Goal: Transaction & Acquisition: Book appointment/travel/reservation

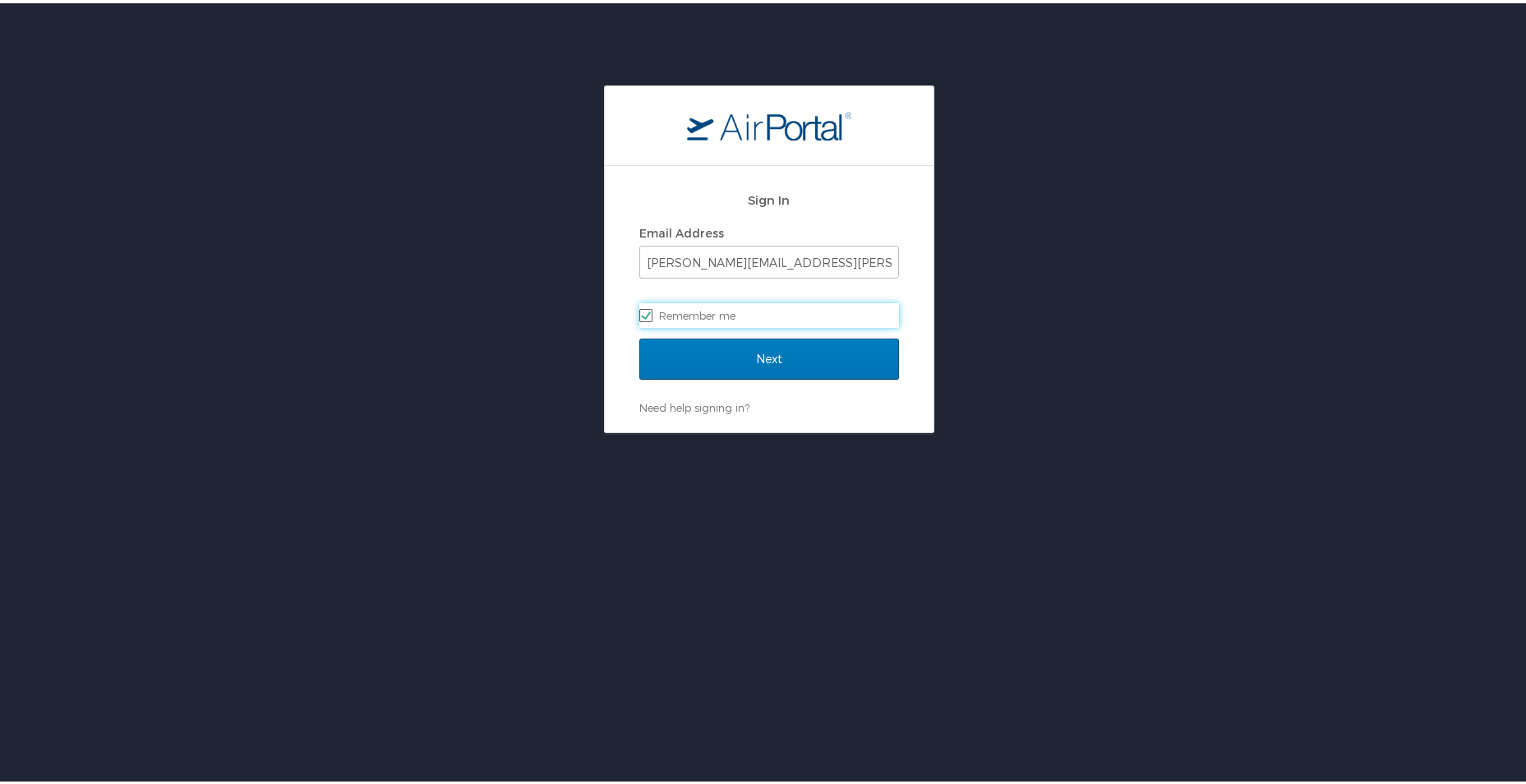
click at [794, 312] on label "Remember me" at bounding box center [769, 312] width 260 height 25
click at [650, 312] on input "Remember me" at bounding box center [644, 311] width 11 height 11
click at [793, 308] on label "Remember me" at bounding box center [769, 312] width 260 height 25
click at [650, 308] on input "Remember me" at bounding box center [644, 311] width 11 height 11
checkbox input "true"
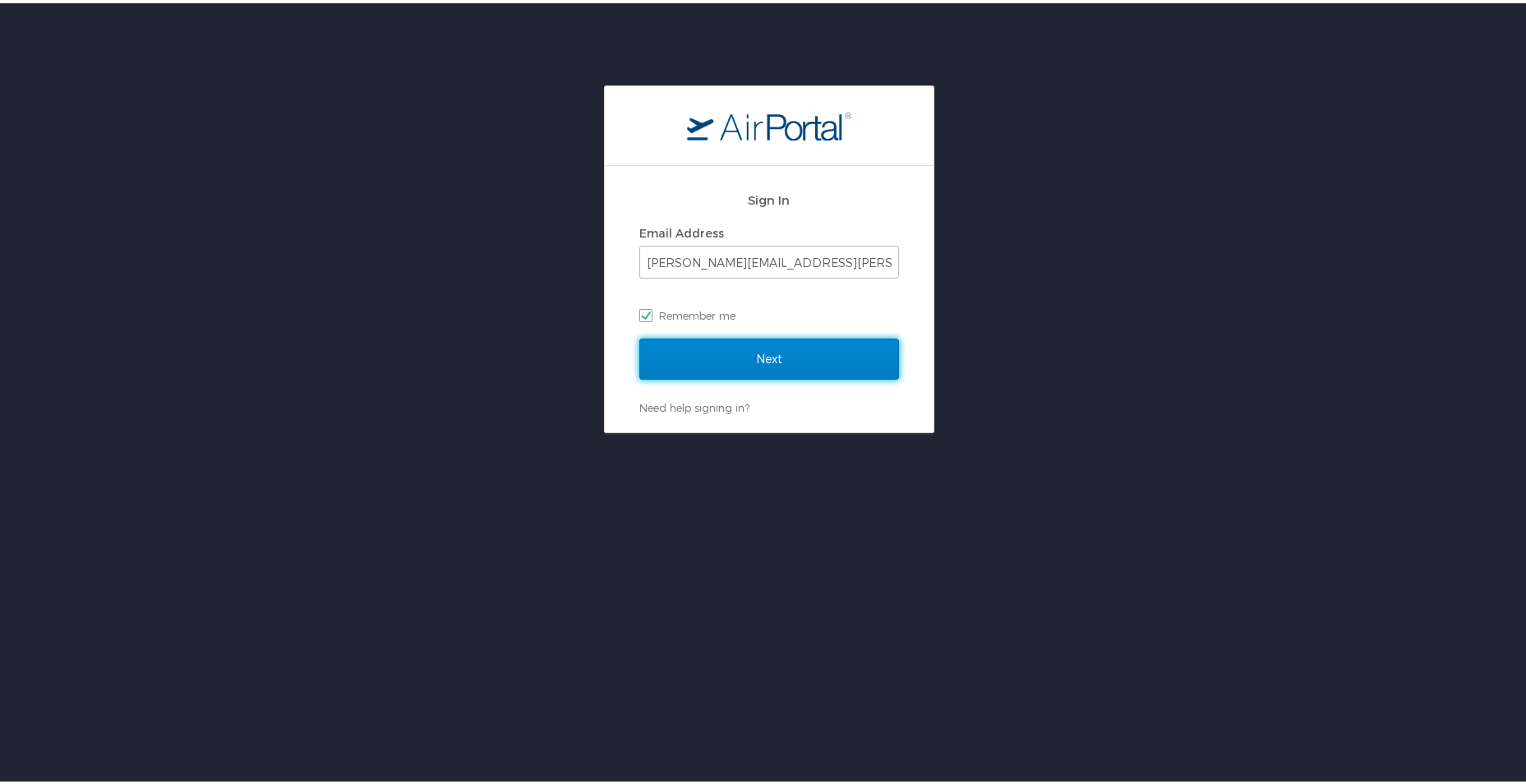
click at [752, 358] on input "Next" at bounding box center [769, 355] width 260 height 41
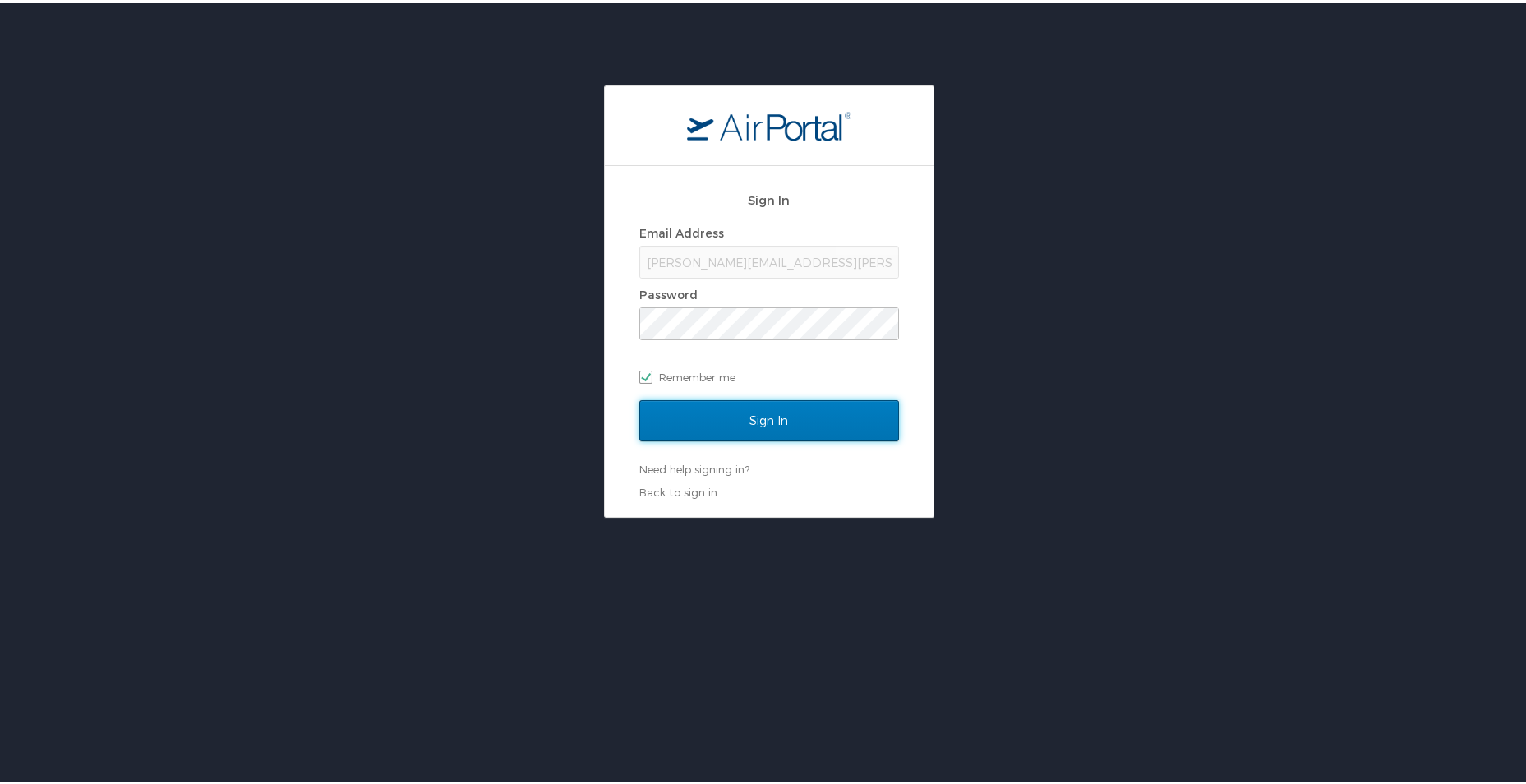
drag, startPoint x: 758, startPoint y: 411, endPoint x: 1291, endPoint y: 322, distance: 540.4
click at [1319, 315] on div "Sign In Email Address claudine.anderson@la.gov Password Remember me Sign In Nee…" at bounding box center [769, 298] width 1539 height 432
click at [878, 418] on input "Sign In" at bounding box center [769, 417] width 260 height 41
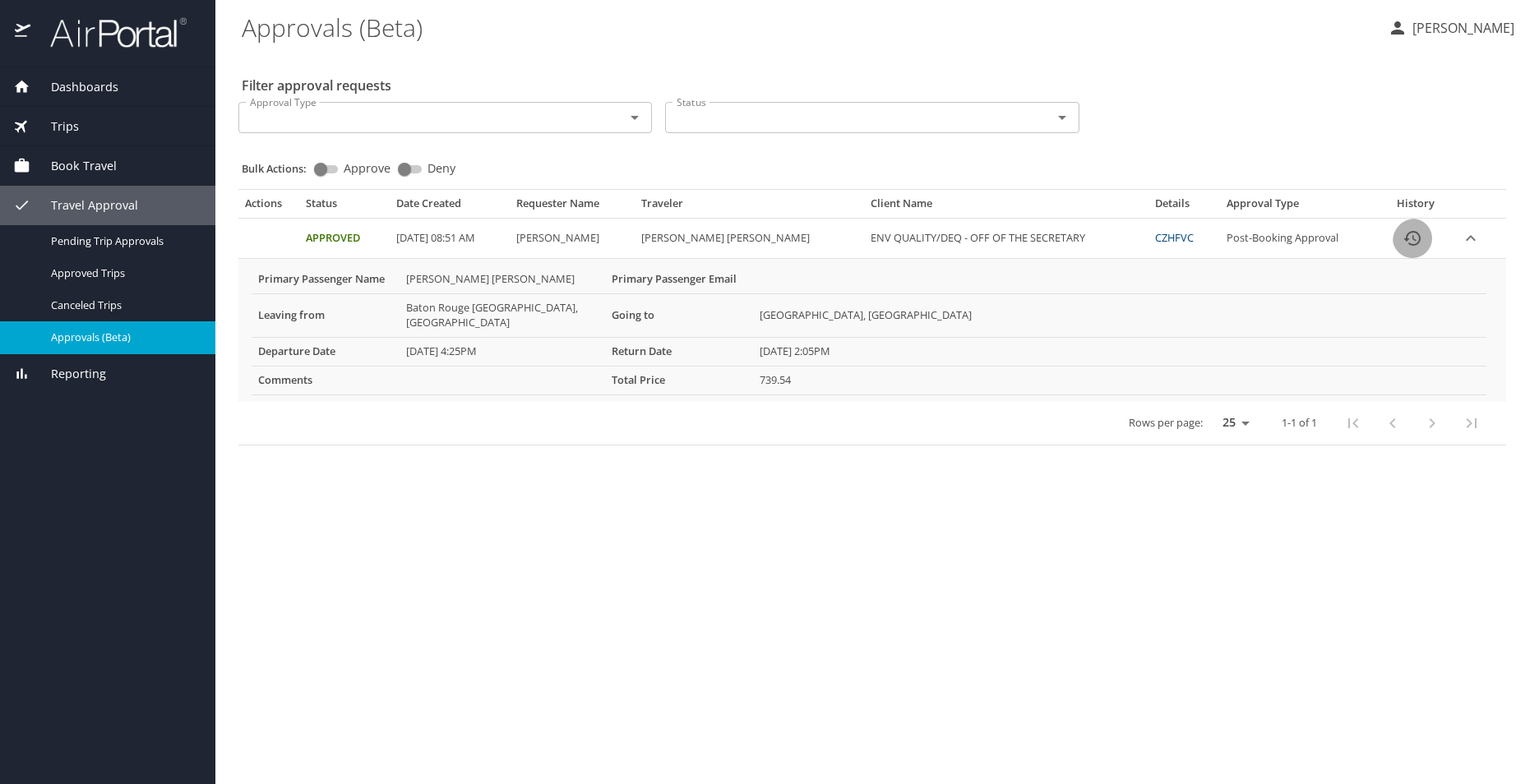
click at [1417, 248] on icon "History" at bounding box center [1412, 238] width 20 height 20
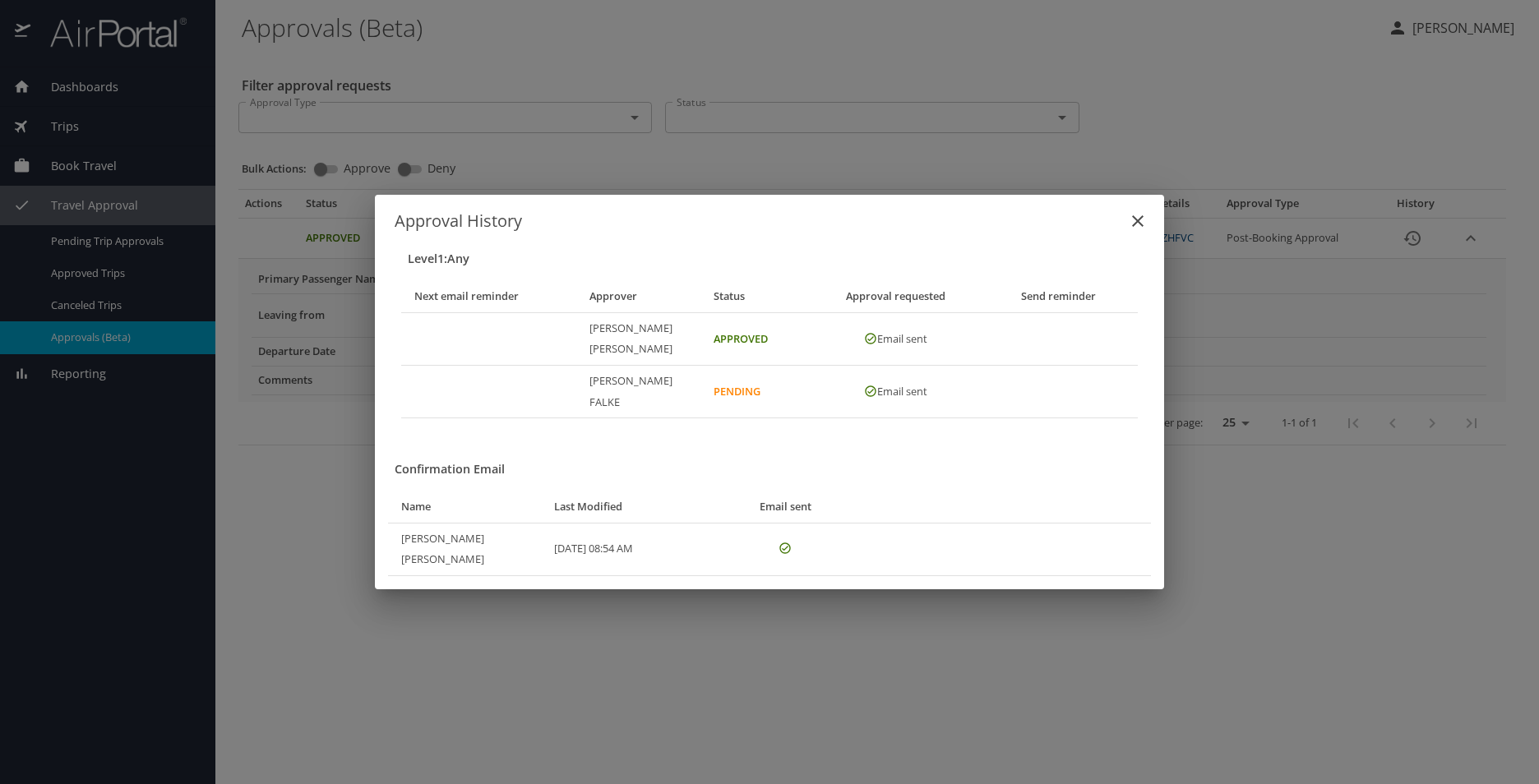
drag, startPoint x: 1417, startPoint y: 259, endPoint x: 1134, endPoint y: 207, distance: 287.7
click at [1134, 209] on button "close" at bounding box center [1138, 221] width 40 height 40
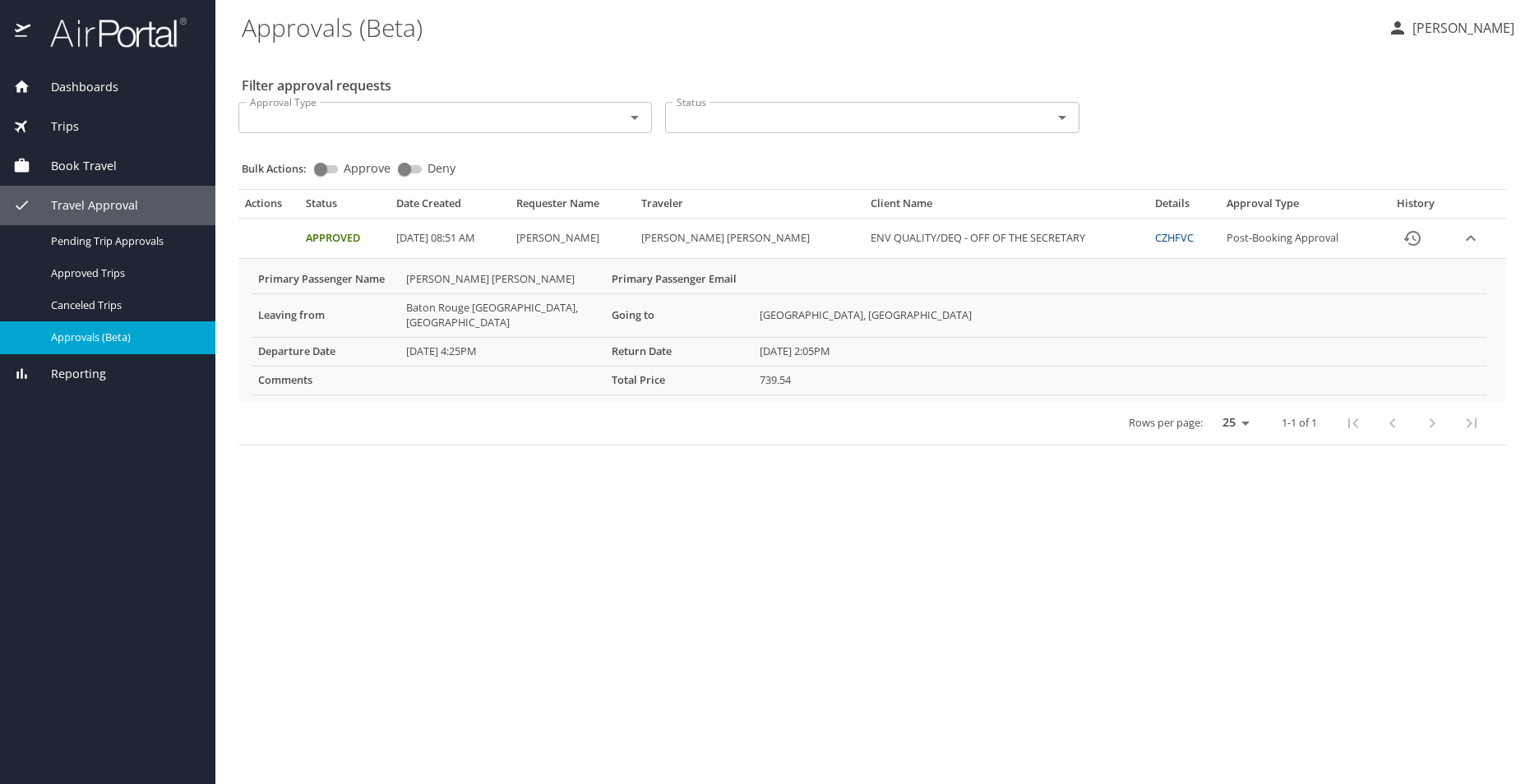
drag, startPoint x: 490, startPoint y: 456, endPoint x: 448, endPoint y: 538, distance: 92.1
drag, startPoint x: 448, startPoint y: 538, endPoint x: 298, endPoint y: 587, distance: 157.8
click at [298, 587] on main "Approvals (Beta) CLAUDINE ANDERSON Filter approval requests Approval Type Appro…" at bounding box center [877, 392] width 1324 height 784
click at [89, 89] on span "Dashboards" at bounding box center [74, 87] width 88 height 18
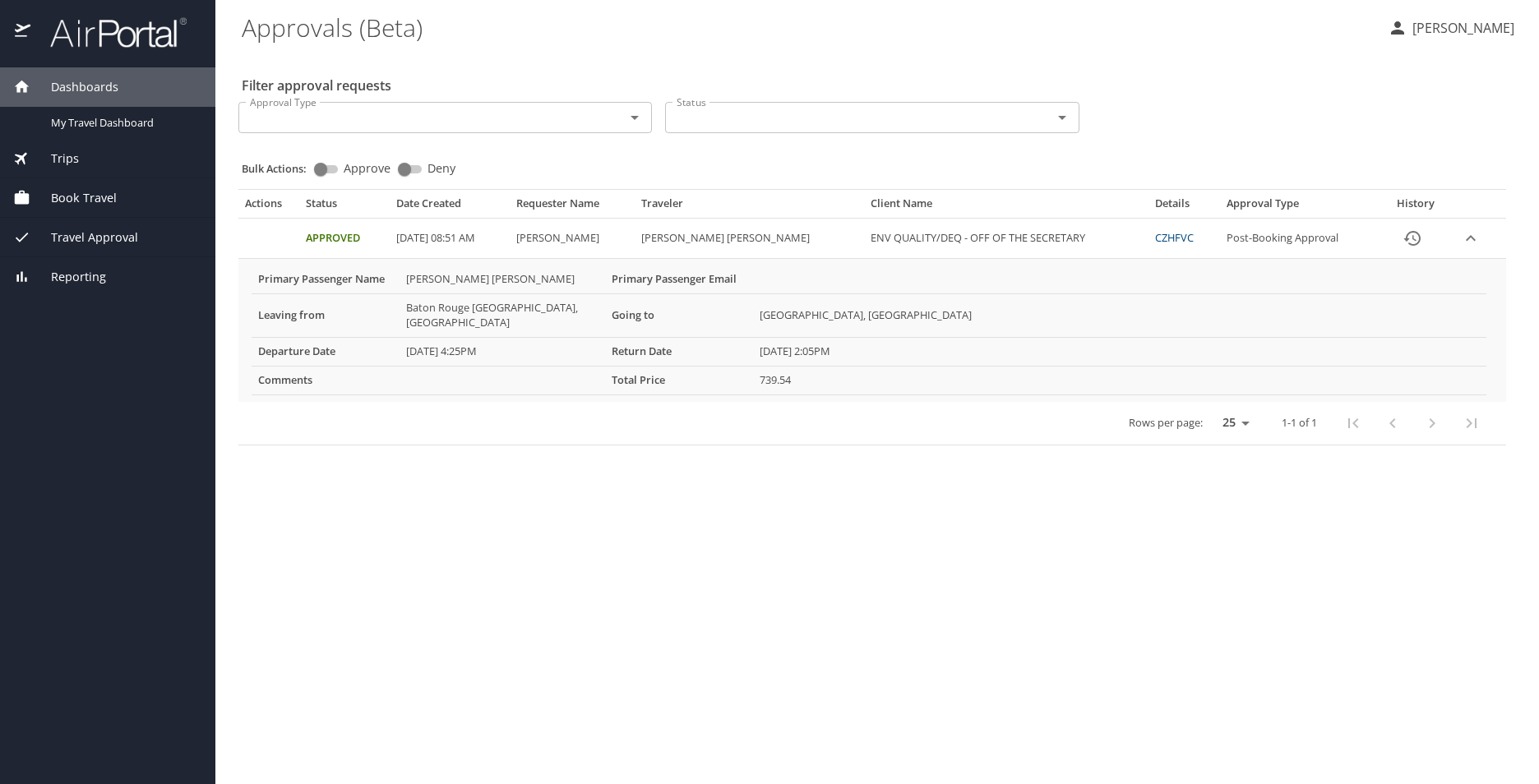
click at [115, 103] on div "Dashboards" at bounding box center [107, 87] width 215 height 40
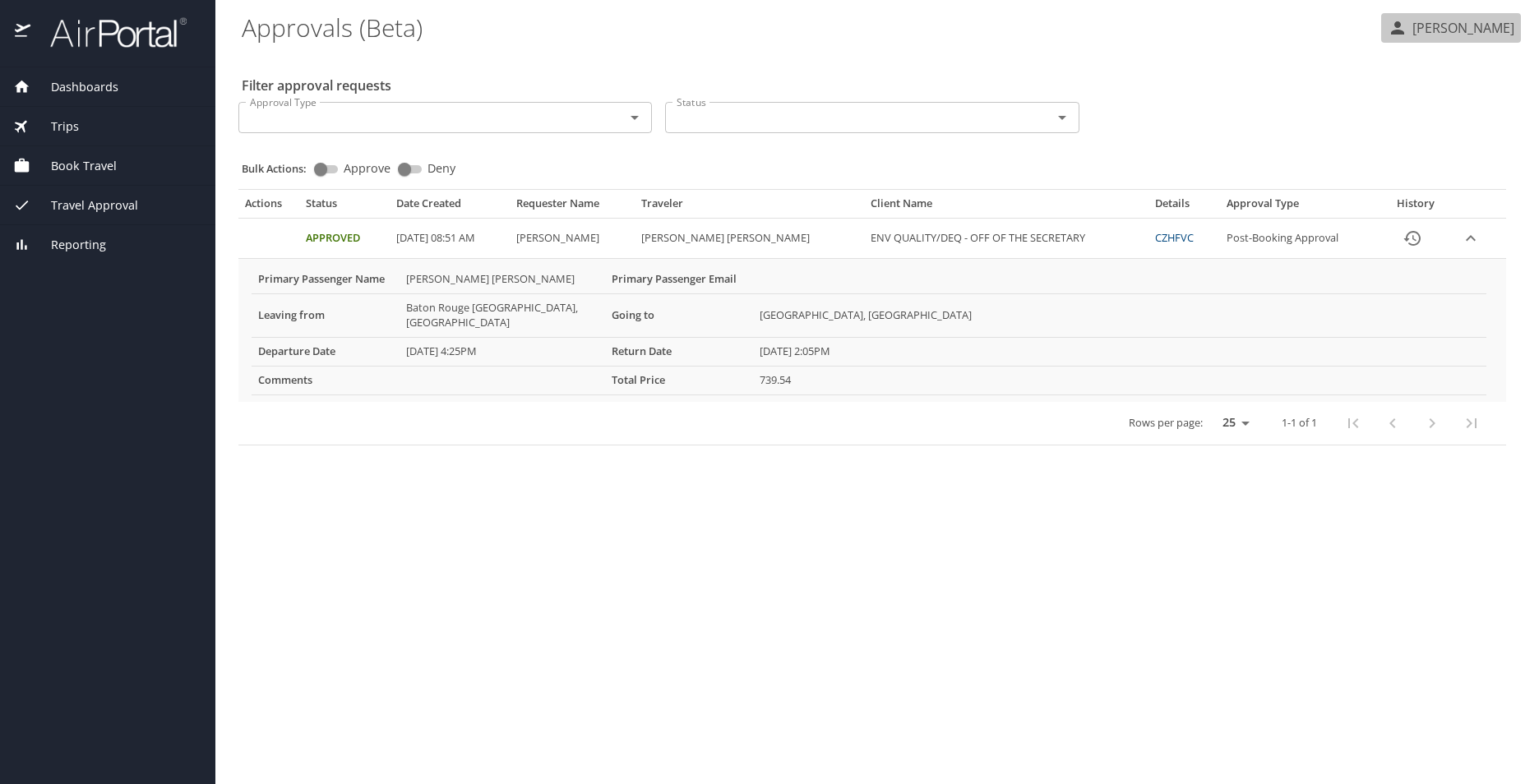
click at [1387, 27] on icon "button" at bounding box center [1397, 28] width 20 height 20
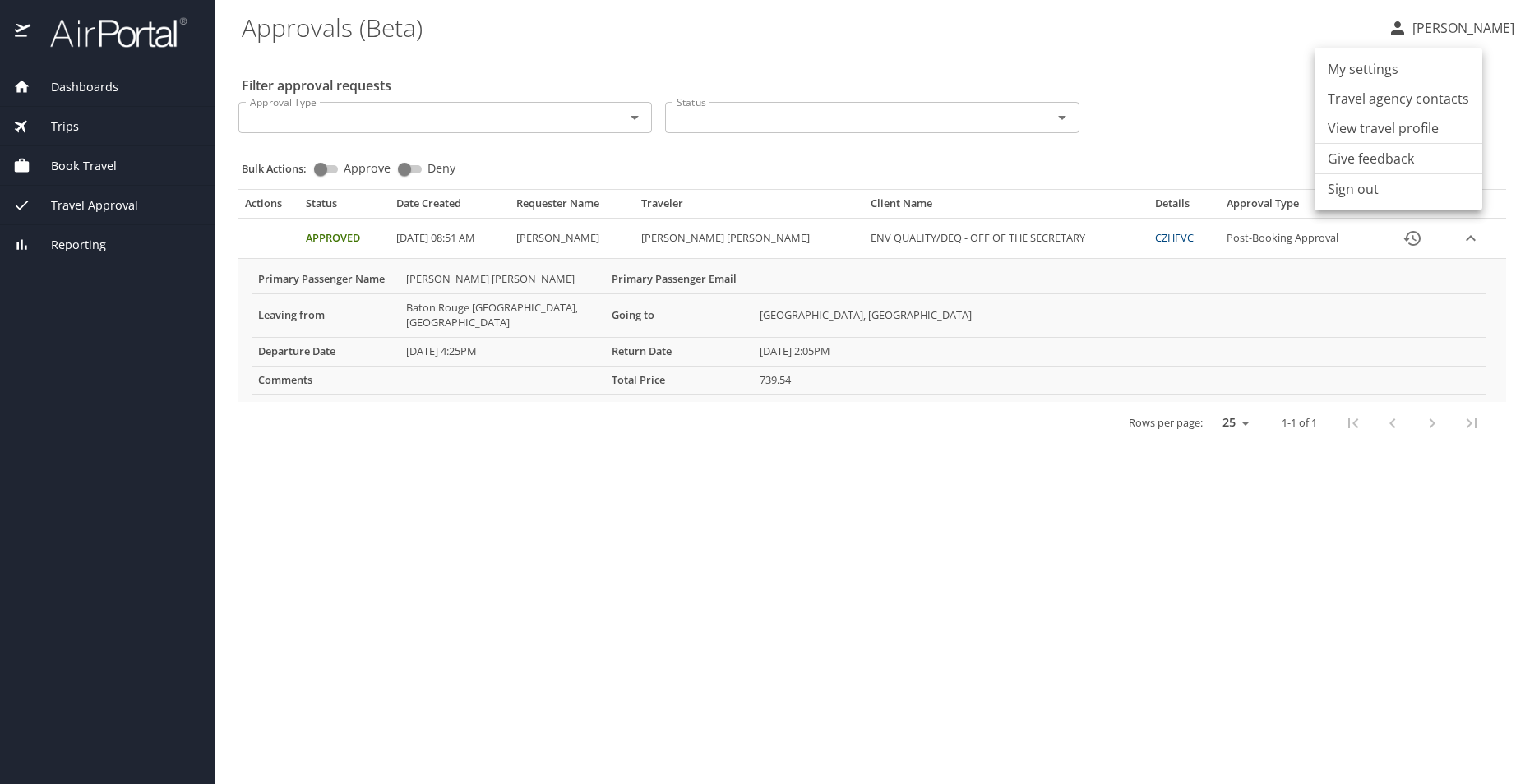
click at [67, 212] on div at bounding box center [770, 392] width 1539 height 784
click at [68, 203] on span "Travel Approval" at bounding box center [84, 205] width 107 height 18
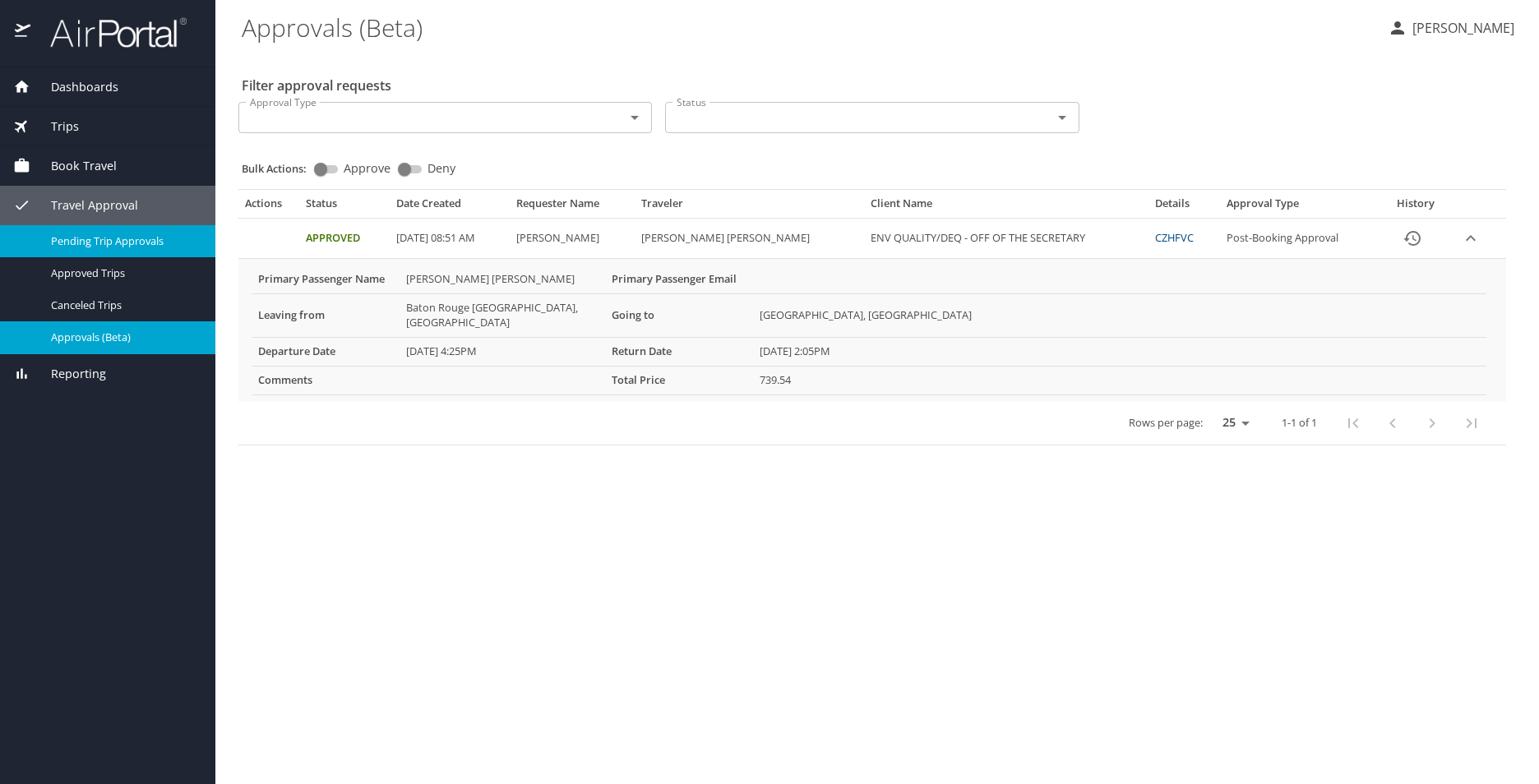
click at [99, 249] on span "Pending Trip Approvals" at bounding box center [123, 241] width 145 height 16
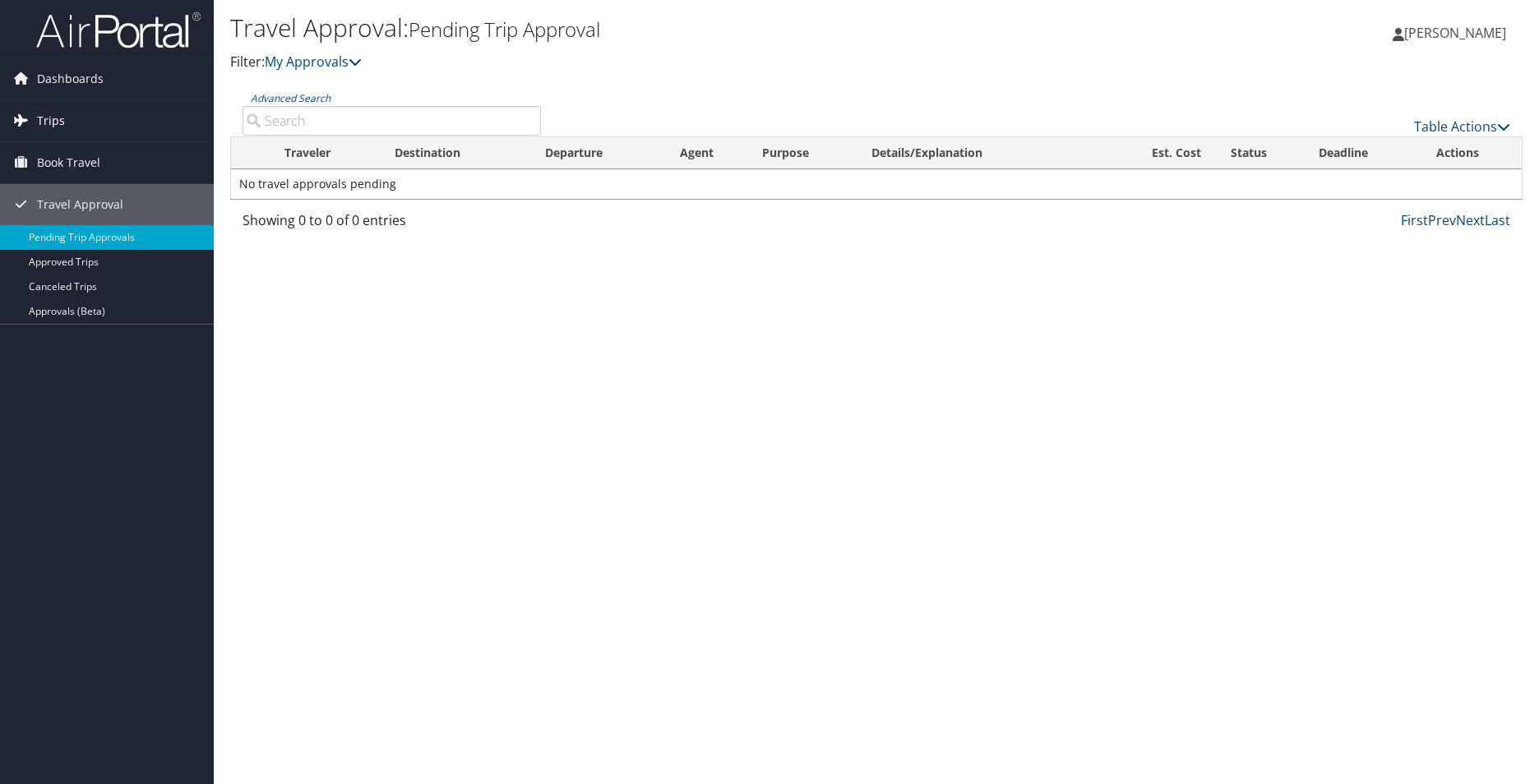
click at [55, 116] on span "Trips" at bounding box center [51, 120] width 28 height 41
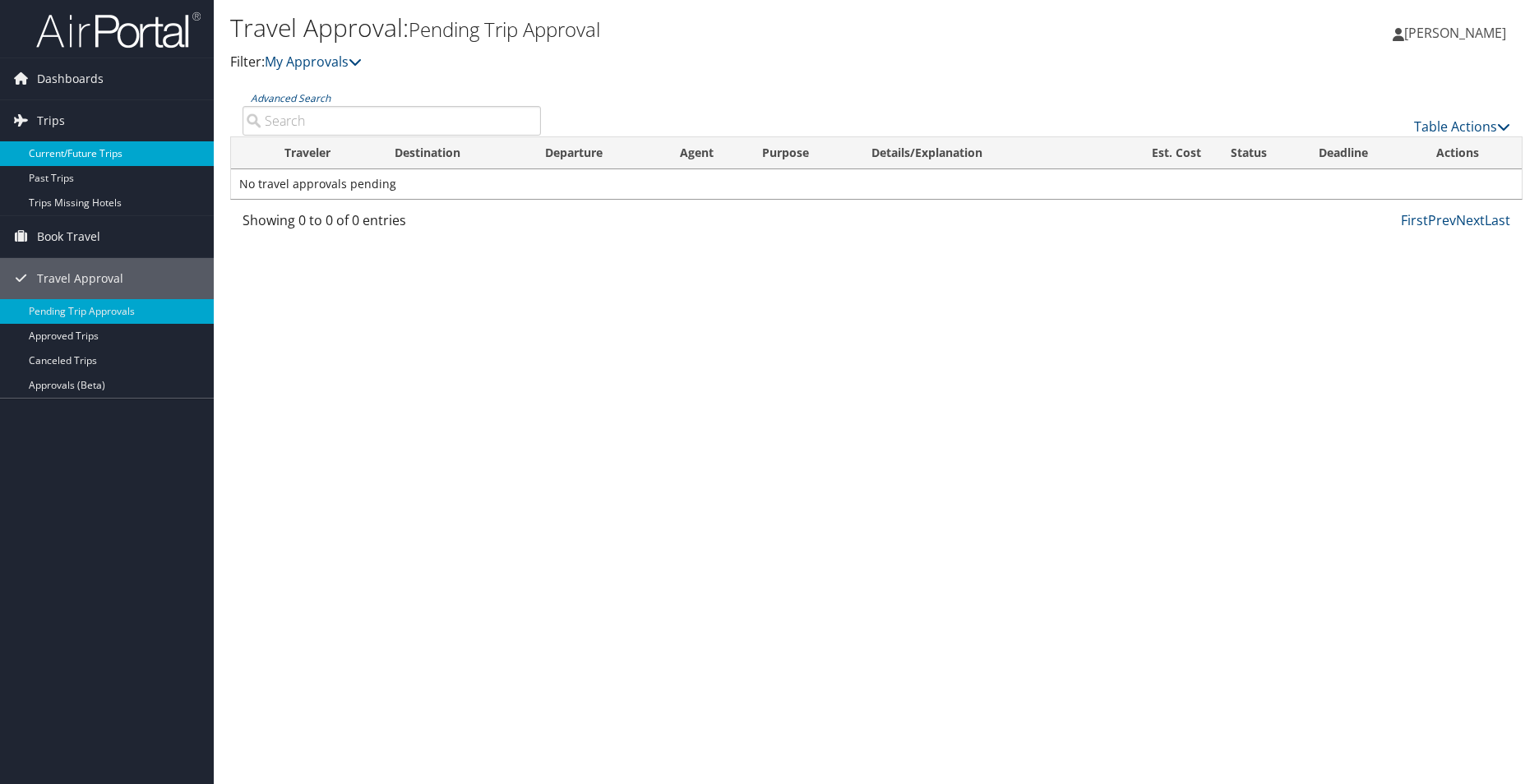
click at [108, 159] on link "Current/Future Trips" at bounding box center [106, 153] width 213 height 25
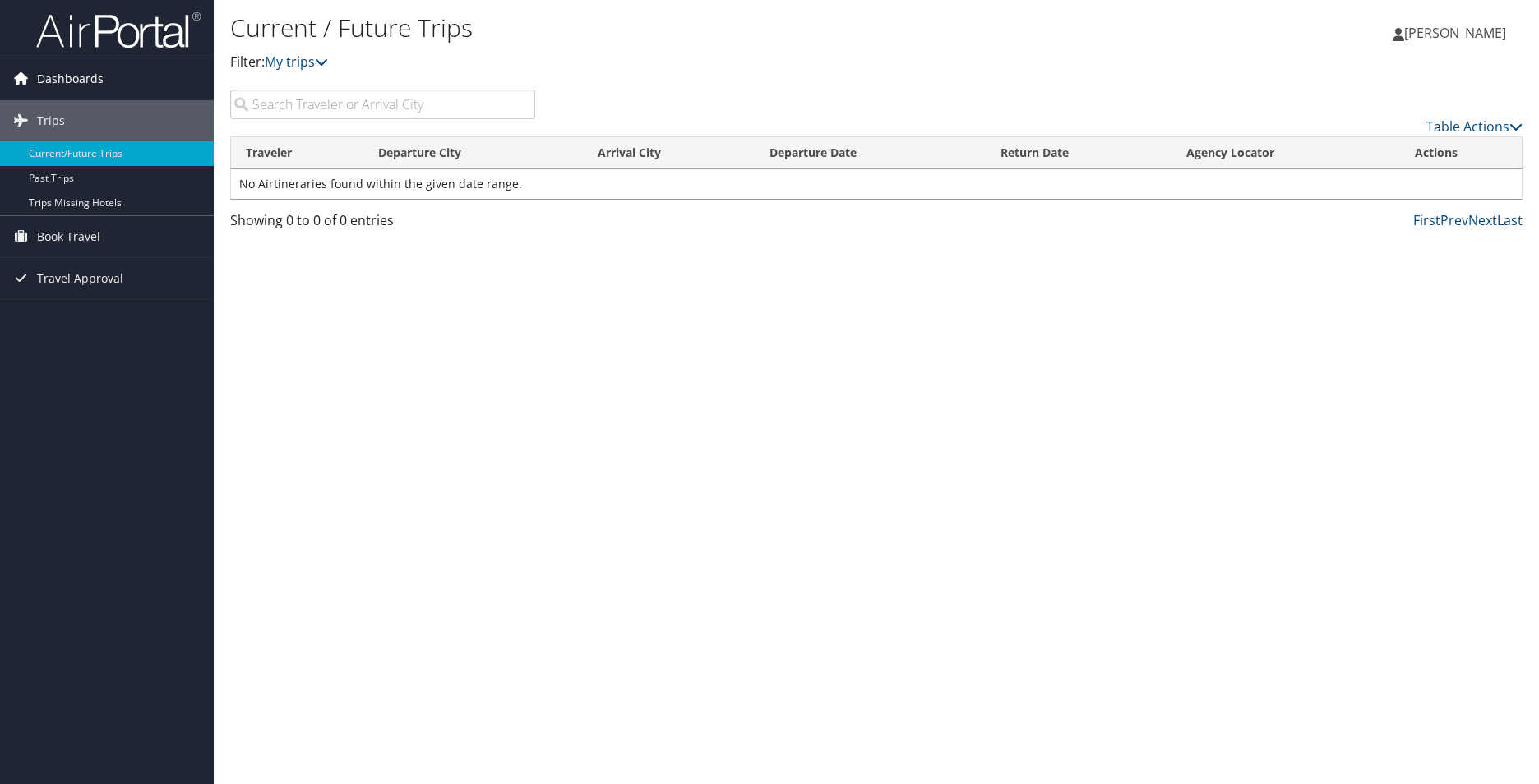
click at [53, 75] on span "Dashboards" at bounding box center [70, 78] width 67 height 41
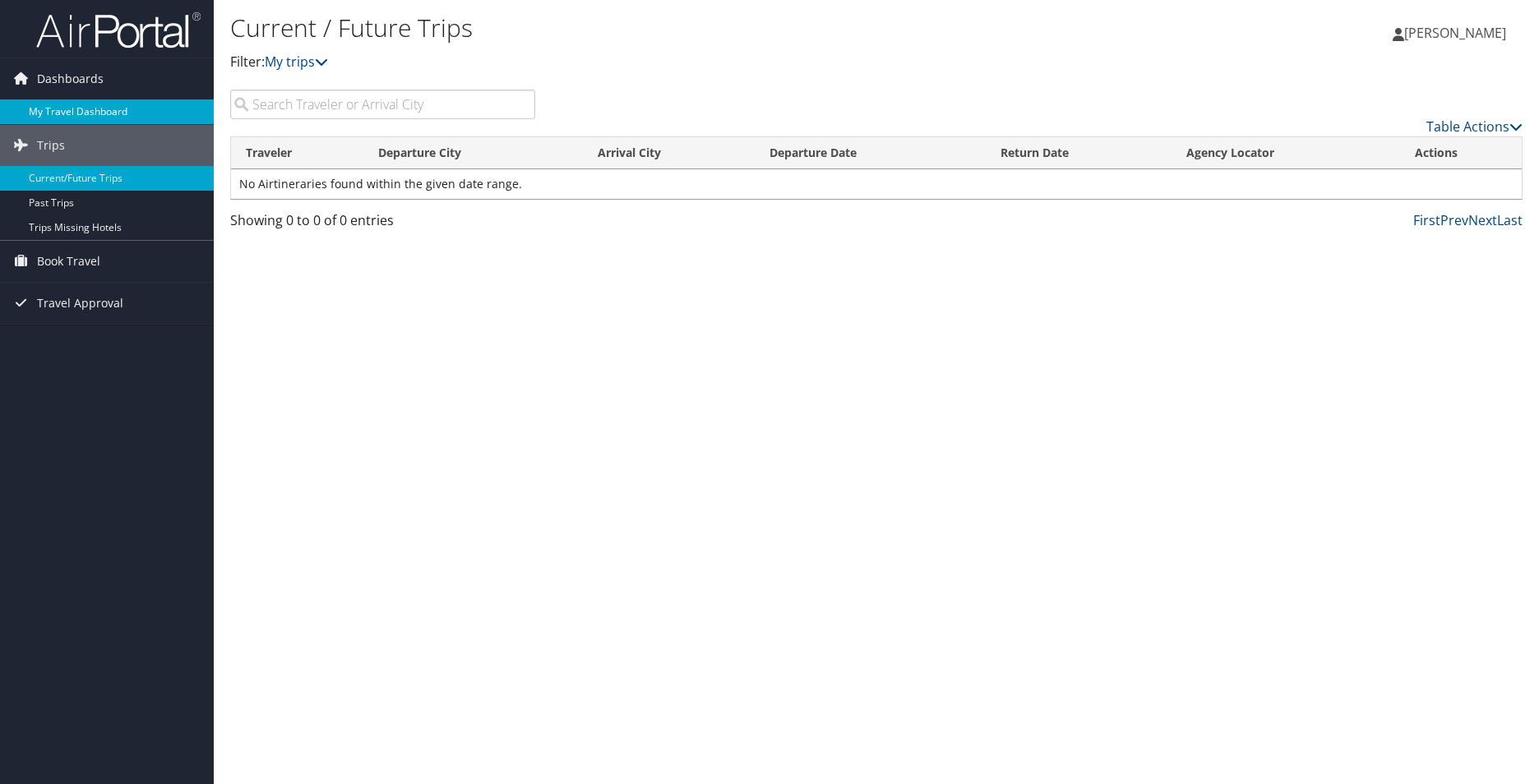
click at [65, 113] on link "My Travel Dashboard" at bounding box center [106, 111] width 213 height 25
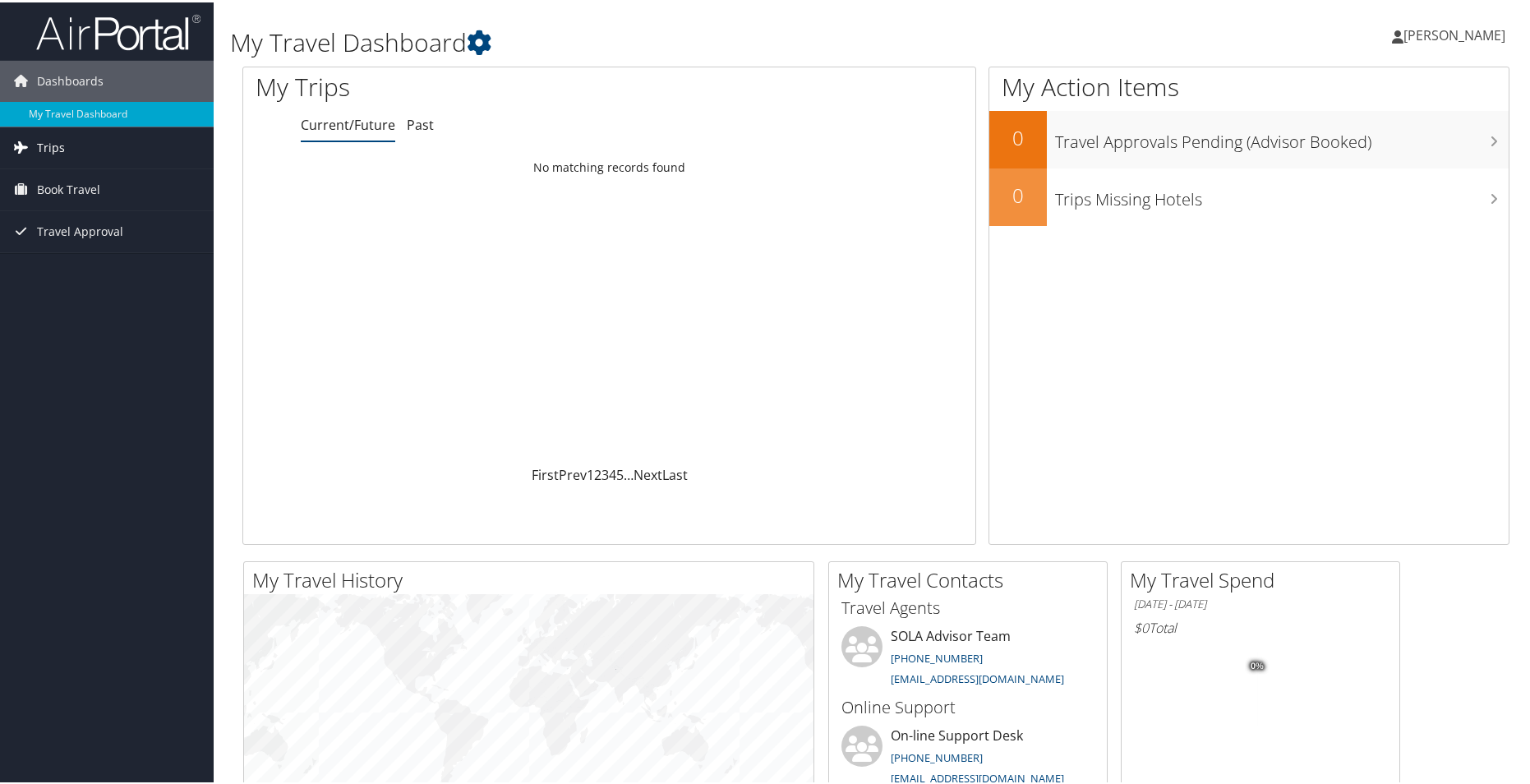
click at [29, 143] on icon at bounding box center [20, 144] width 25 height 25
click at [84, 258] on span "Book Travel" at bounding box center [69, 261] width 64 height 41
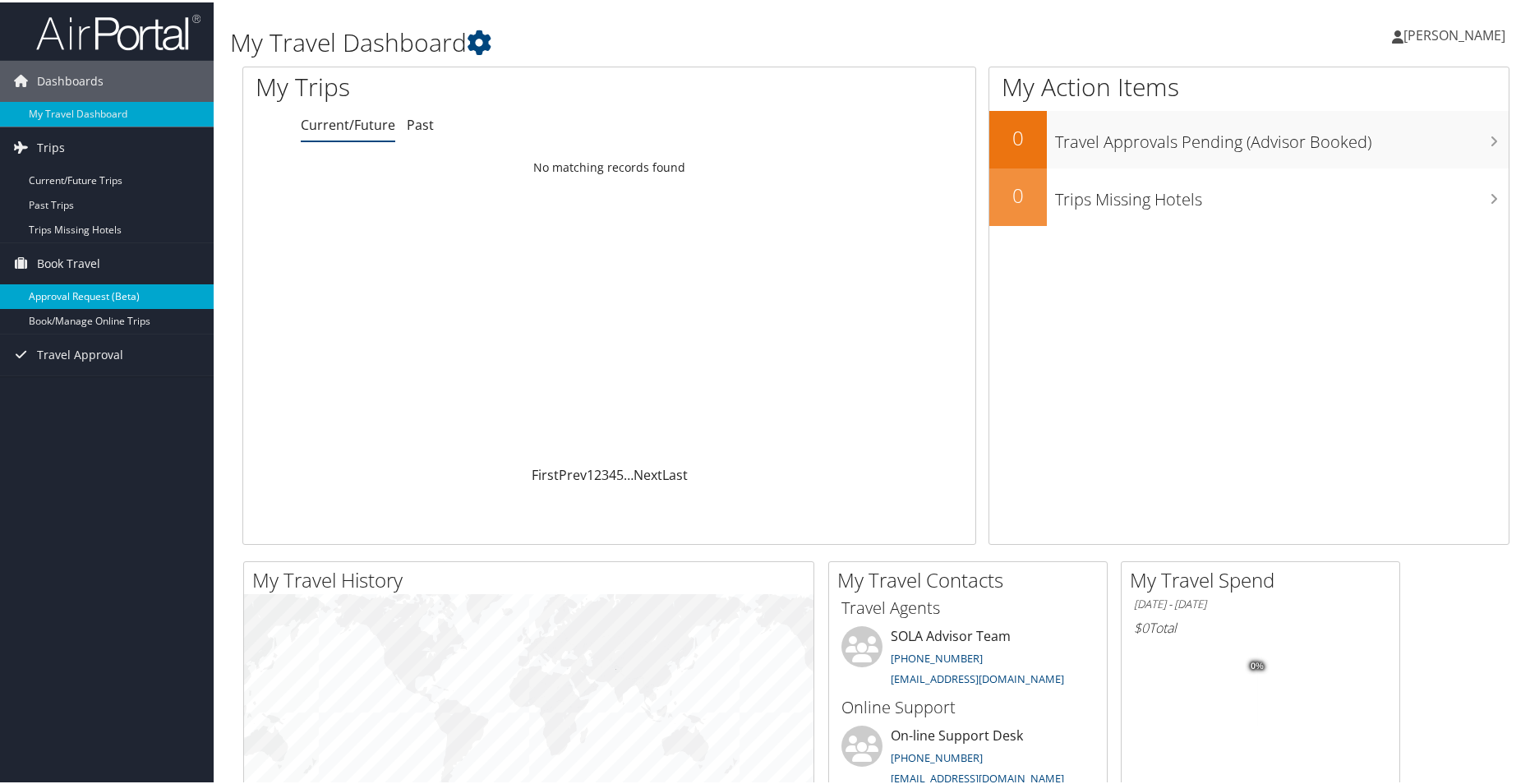
click at [70, 292] on link "Approval Request (Beta)" at bounding box center [106, 294] width 213 height 25
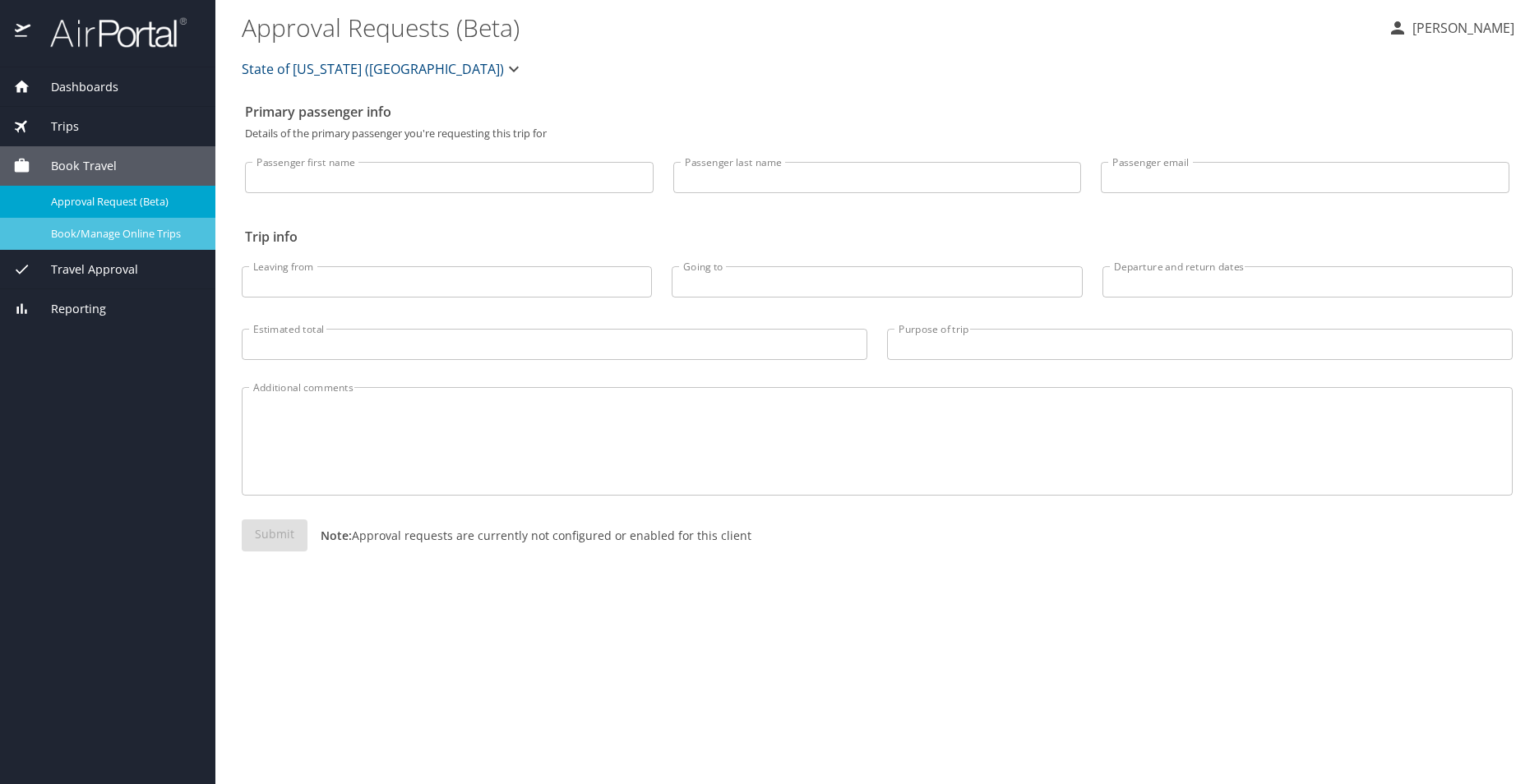
click at [66, 241] on span "Book/Manage Online Trips" at bounding box center [123, 234] width 145 height 16
drag, startPoint x: 73, startPoint y: 263, endPoint x: 70, endPoint y: 215, distance: 48.1
click at [70, 209] on span "Approval Request (Beta)" at bounding box center [123, 201] width 145 height 16
click at [95, 241] on span "Book/Manage Online Trips" at bounding box center [123, 234] width 145 height 16
click at [70, 209] on span "Approval Request (Beta)" at bounding box center [123, 201] width 145 height 16
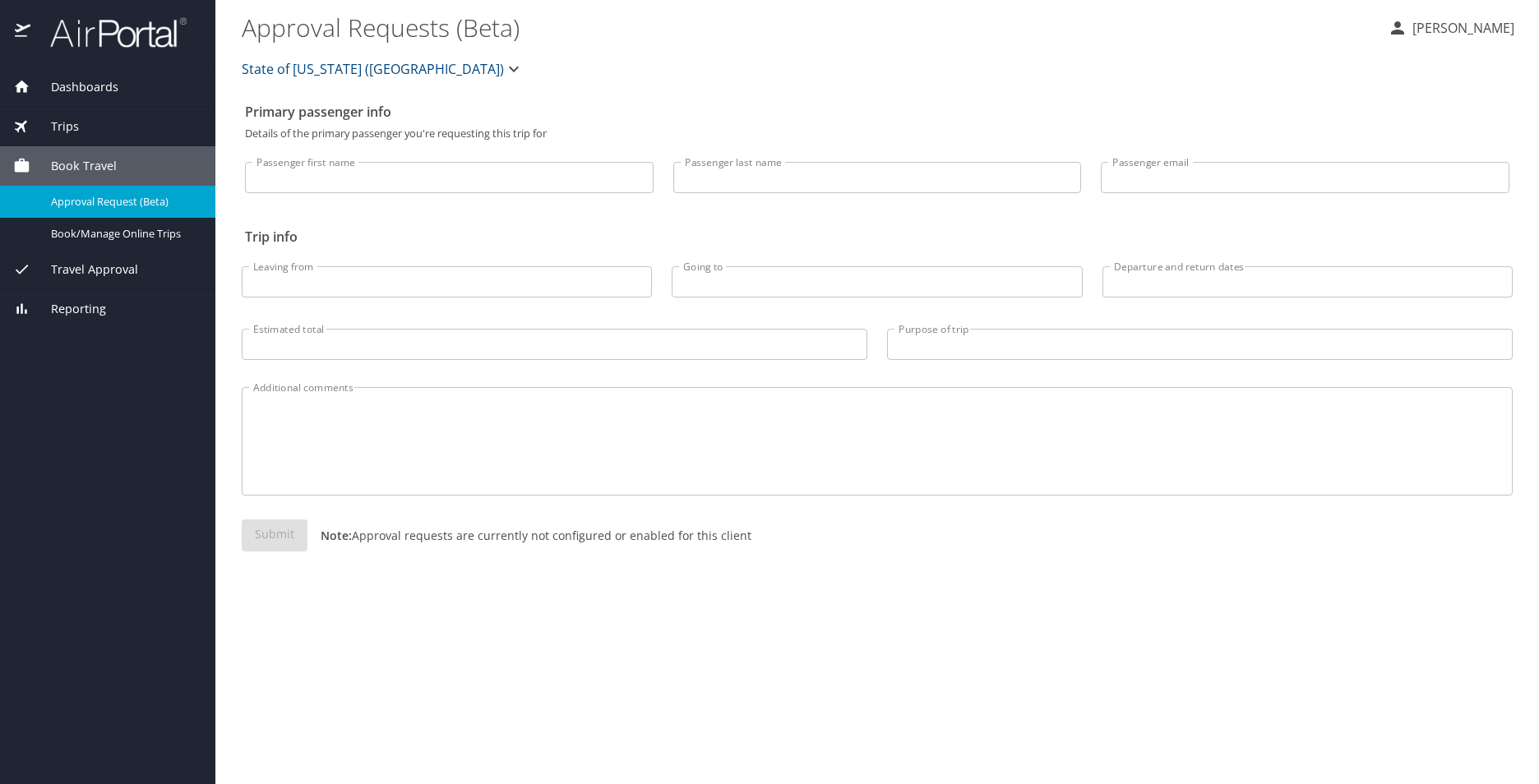
click at [102, 211] on div "Approval Request (Beta)" at bounding box center [107, 201] width 189 height 19
click at [78, 208] on span "Approval Request (Beta)" at bounding box center [123, 201] width 145 height 16
click at [65, 217] on link "Approval Request (Beta)" at bounding box center [107, 201] width 215 height 32
click at [54, 209] on span "Approval Request (Beta)" at bounding box center [123, 201] width 145 height 16
click at [72, 241] on span "Book/Manage Online Trips" at bounding box center [123, 234] width 145 height 16
